Goal: Find specific fact: Find specific fact

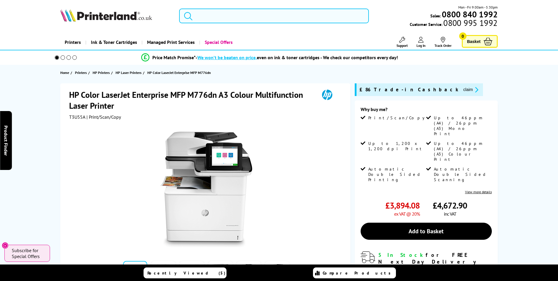
click at [251, 16] on input "search" at bounding box center [274, 16] width 190 height 15
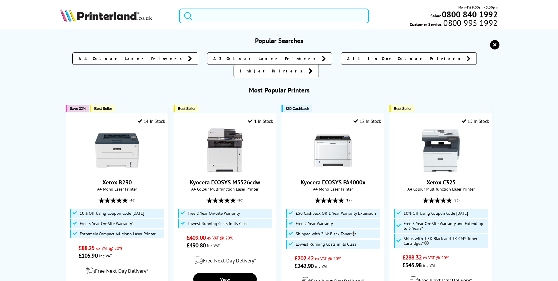
type input "x"
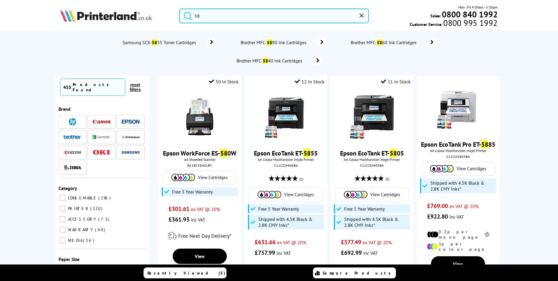
type input "5"
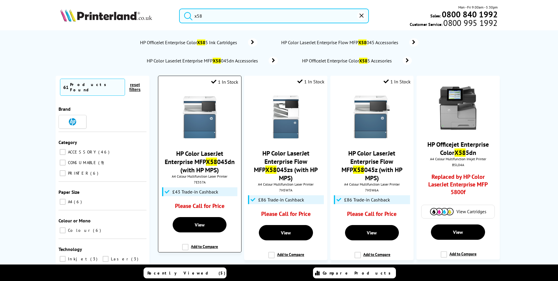
type input "x58"
click at [203, 182] on div "7E357A" at bounding box center [200, 182] width 74 height 4
copy div "7E357A"
